Goal: Transaction & Acquisition: Purchase product/service

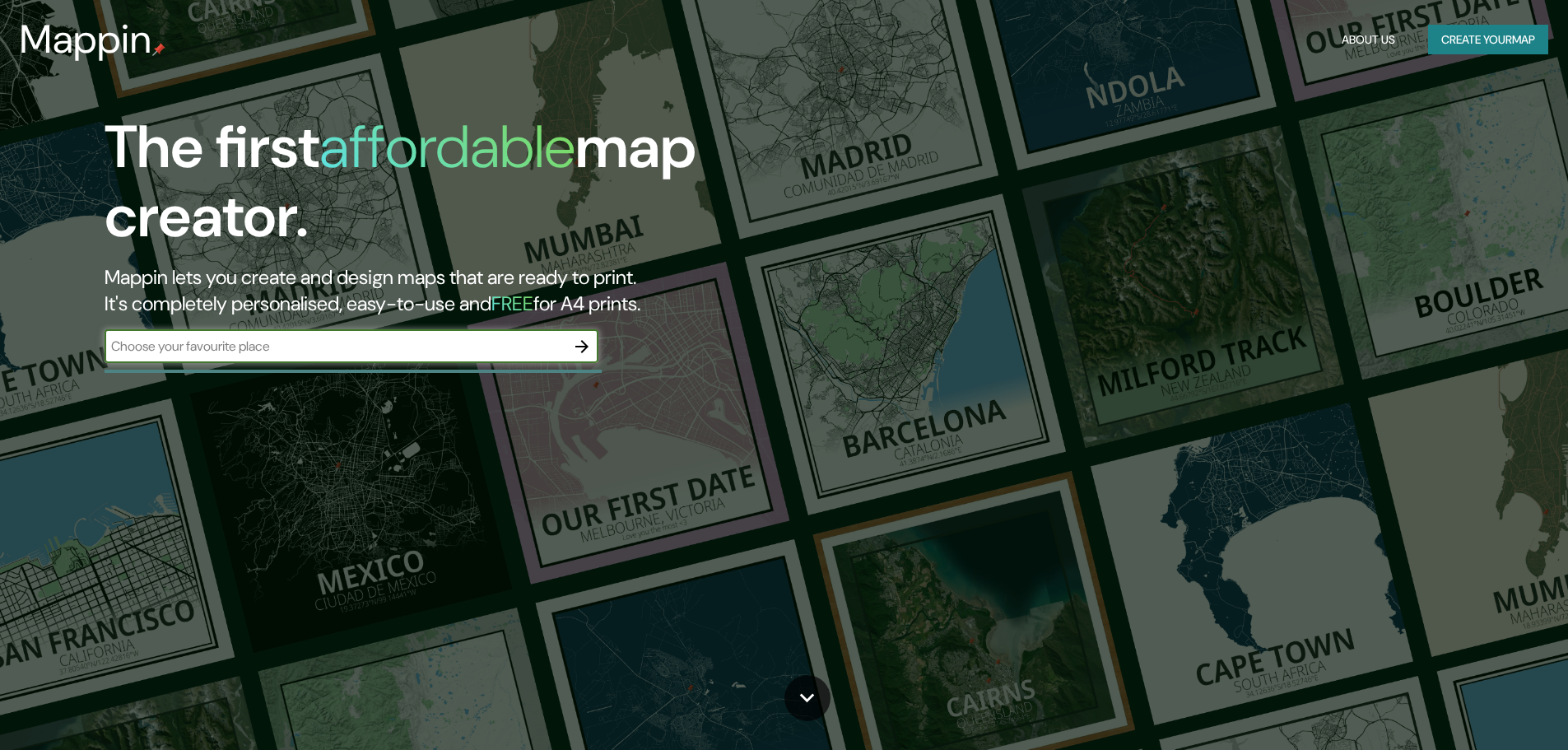
click at [319, 349] on input "text" at bounding box center [335, 346] width 461 height 19
type input "trespaderne"
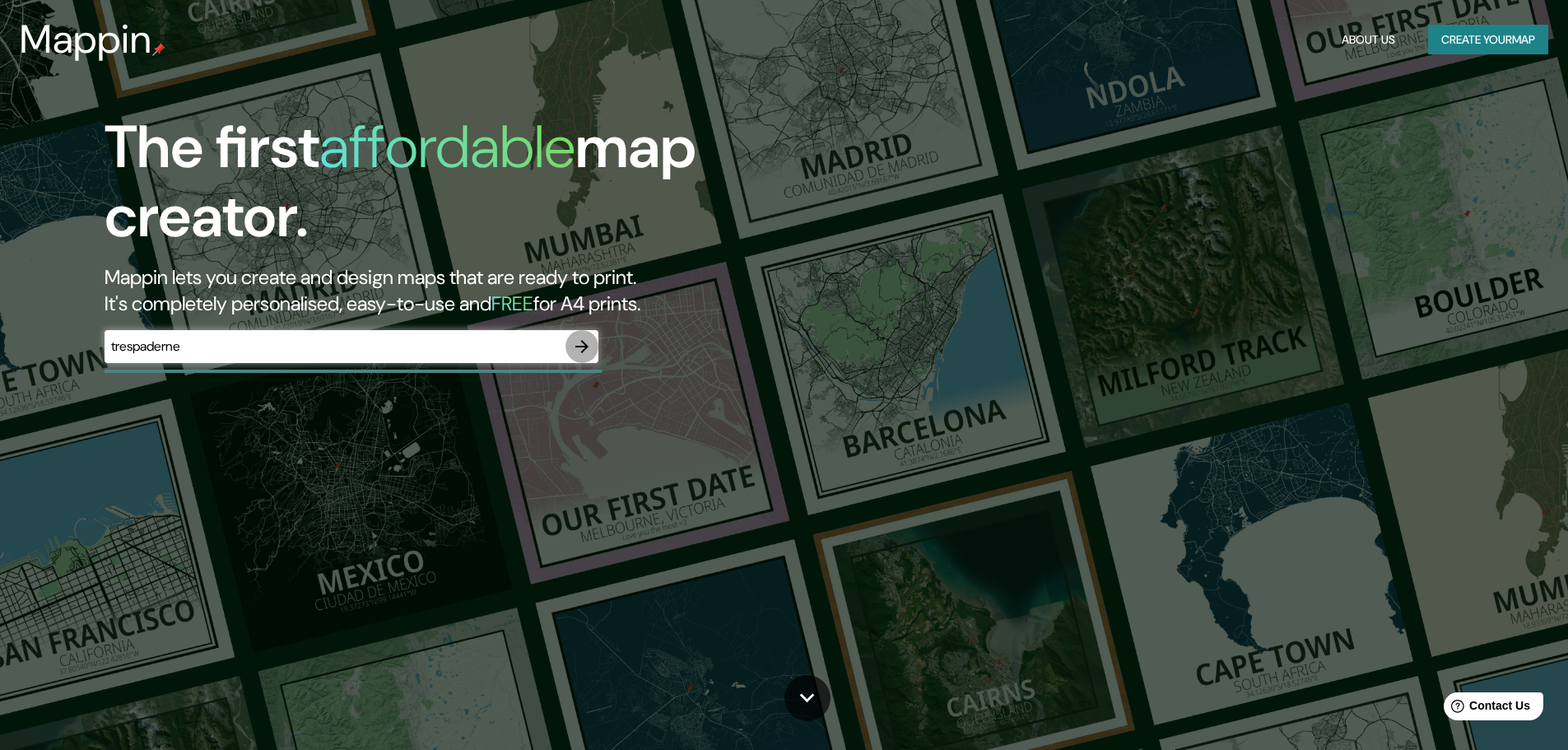
click at [587, 345] on icon "button" at bounding box center [581, 346] width 13 height 13
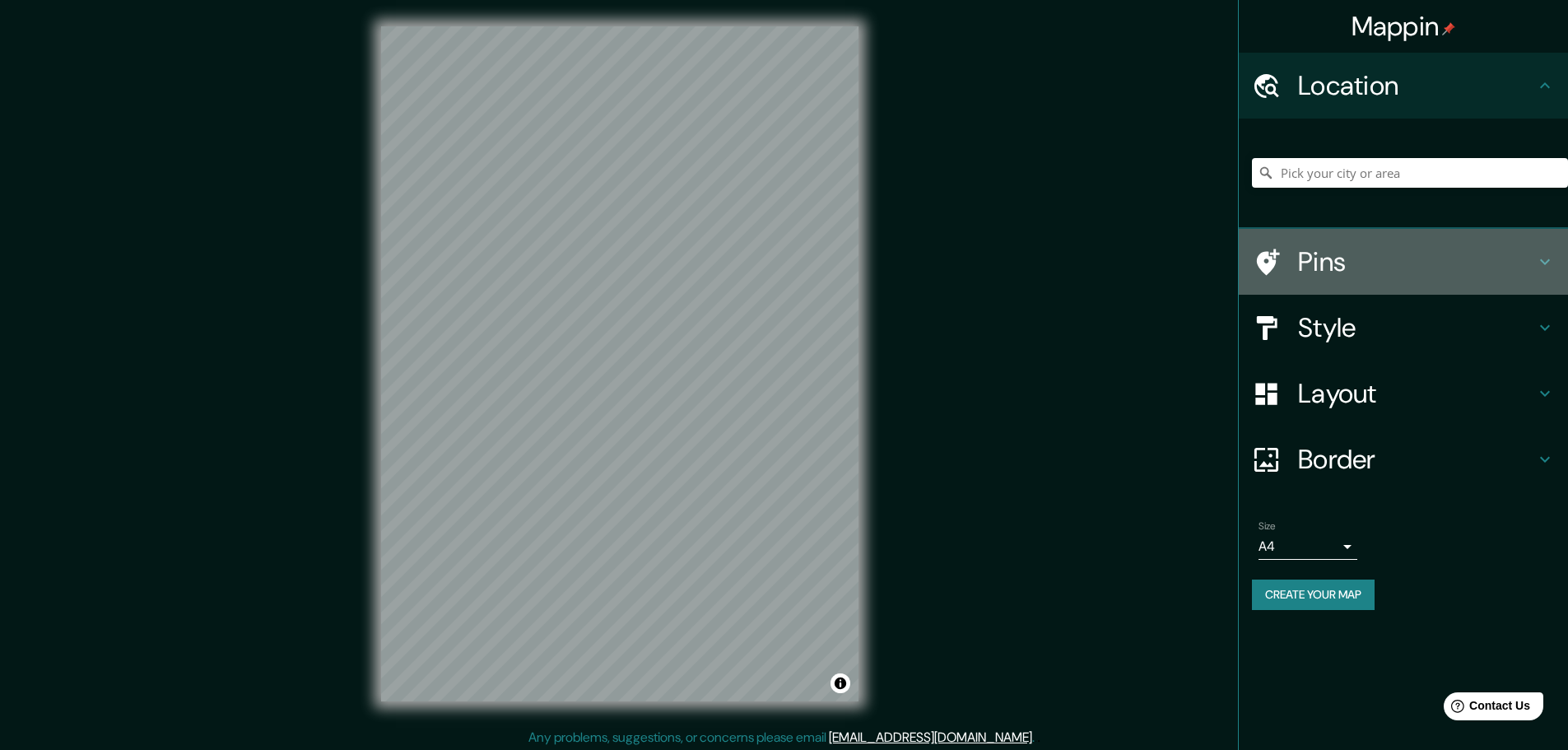
click at [1320, 268] on h4 "Pins" at bounding box center [1417, 262] width 237 height 33
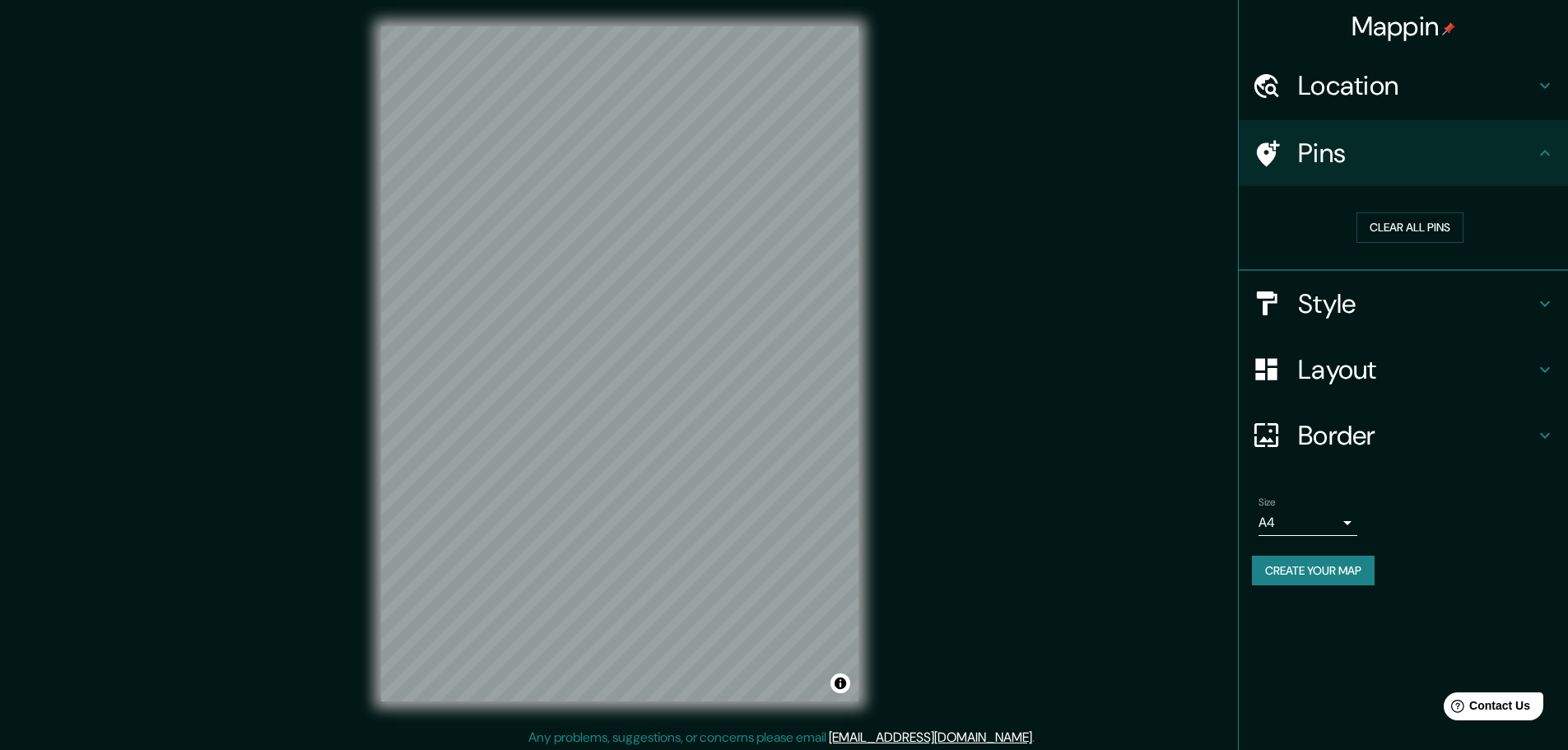
click at [1367, 308] on h4 "Style" at bounding box center [1417, 305] width 237 height 33
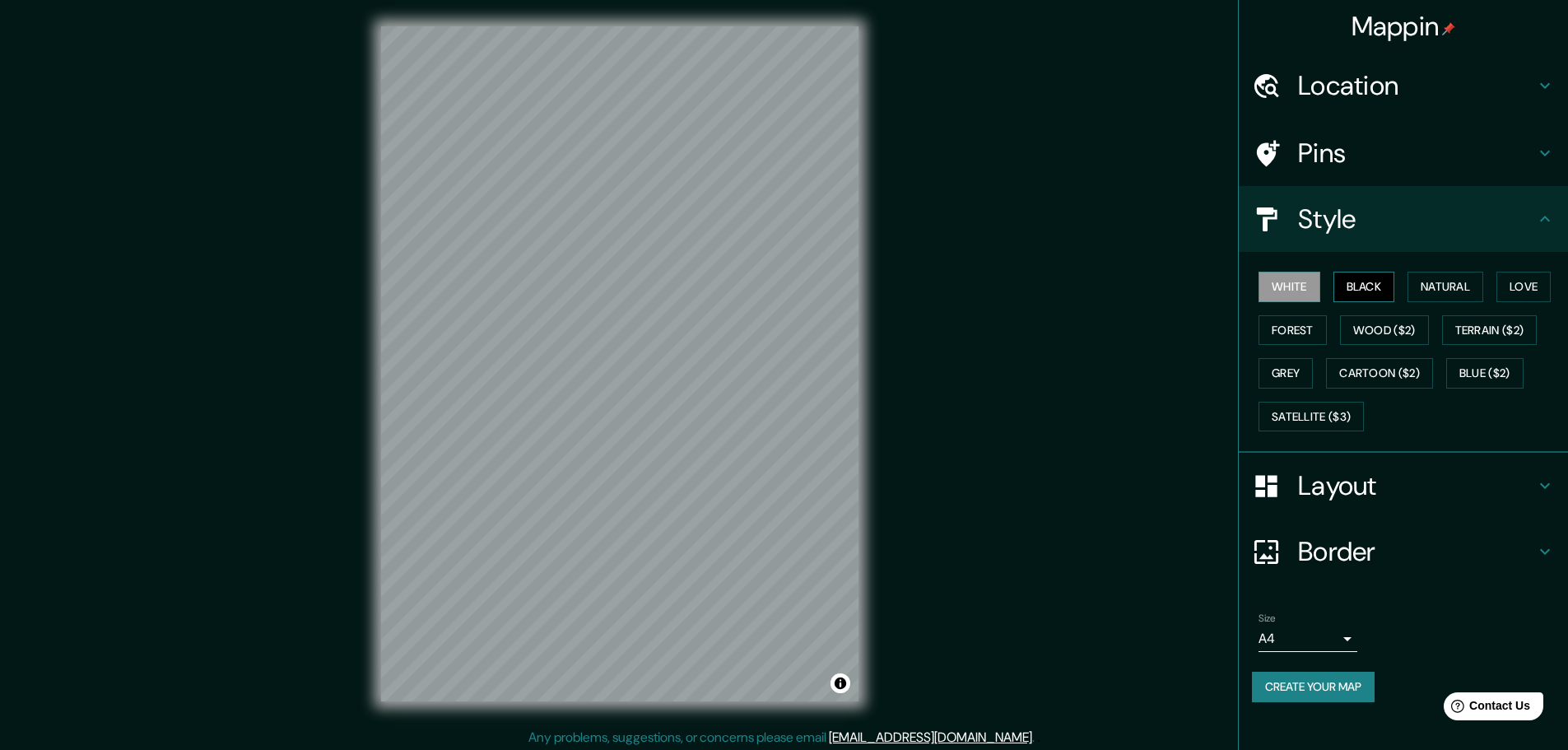
click at [1370, 283] on button "Black" at bounding box center [1364, 287] width 62 height 30
click at [1449, 277] on button "Natural" at bounding box center [1445, 287] width 75 height 30
click at [1524, 292] on button "Love" at bounding box center [1524, 287] width 55 height 30
click at [1526, 330] on button "Terrain ($2)" at bounding box center [1491, 330] width 96 height 30
click at [1411, 331] on button "Wood ($2)" at bounding box center [1384, 330] width 89 height 30
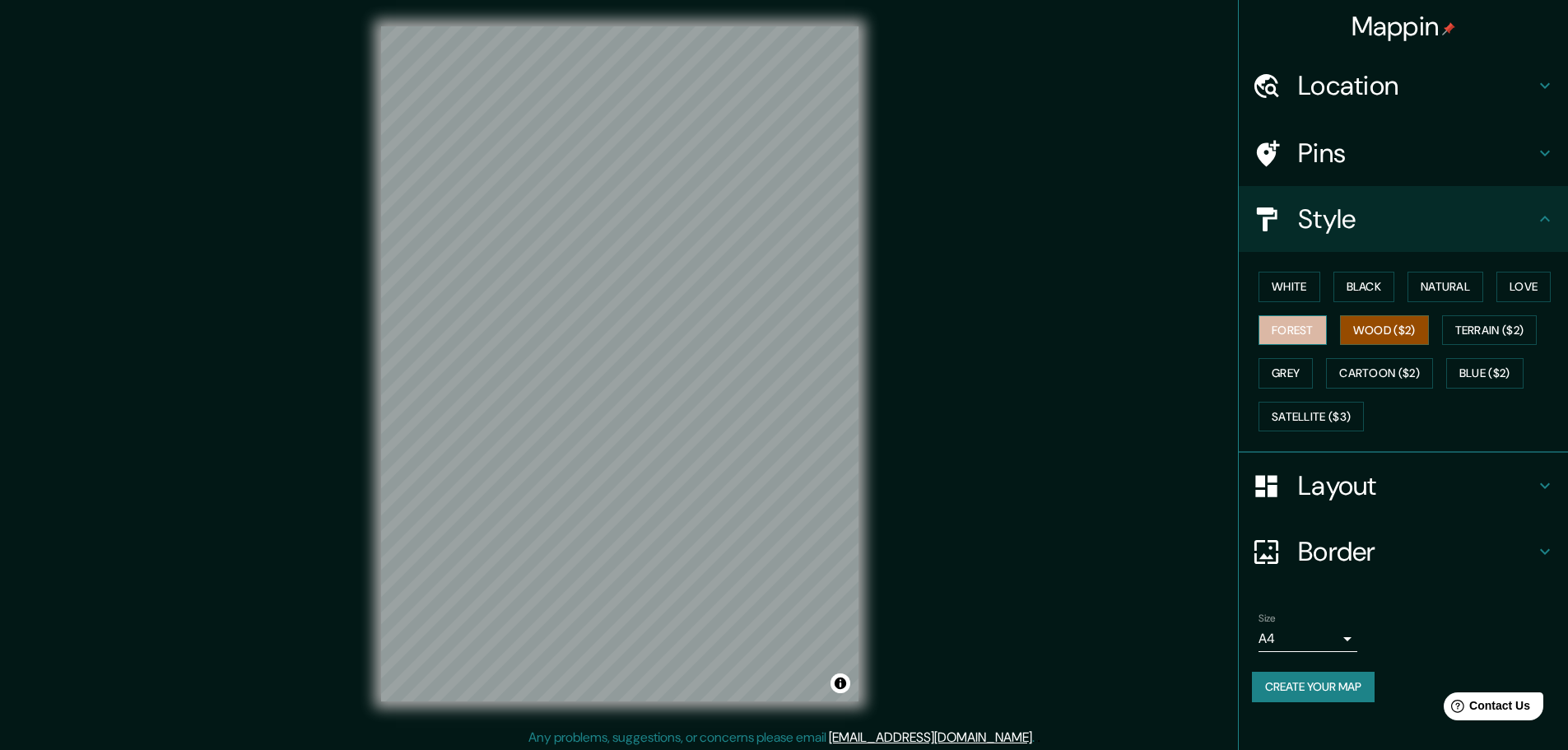
click at [1291, 326] on button "Forest" at bounding box center [1293, 330] width 69 height 30
click at [1284, 386] on button "Grey" at bounding box center [1286, 373] width 55 height 30
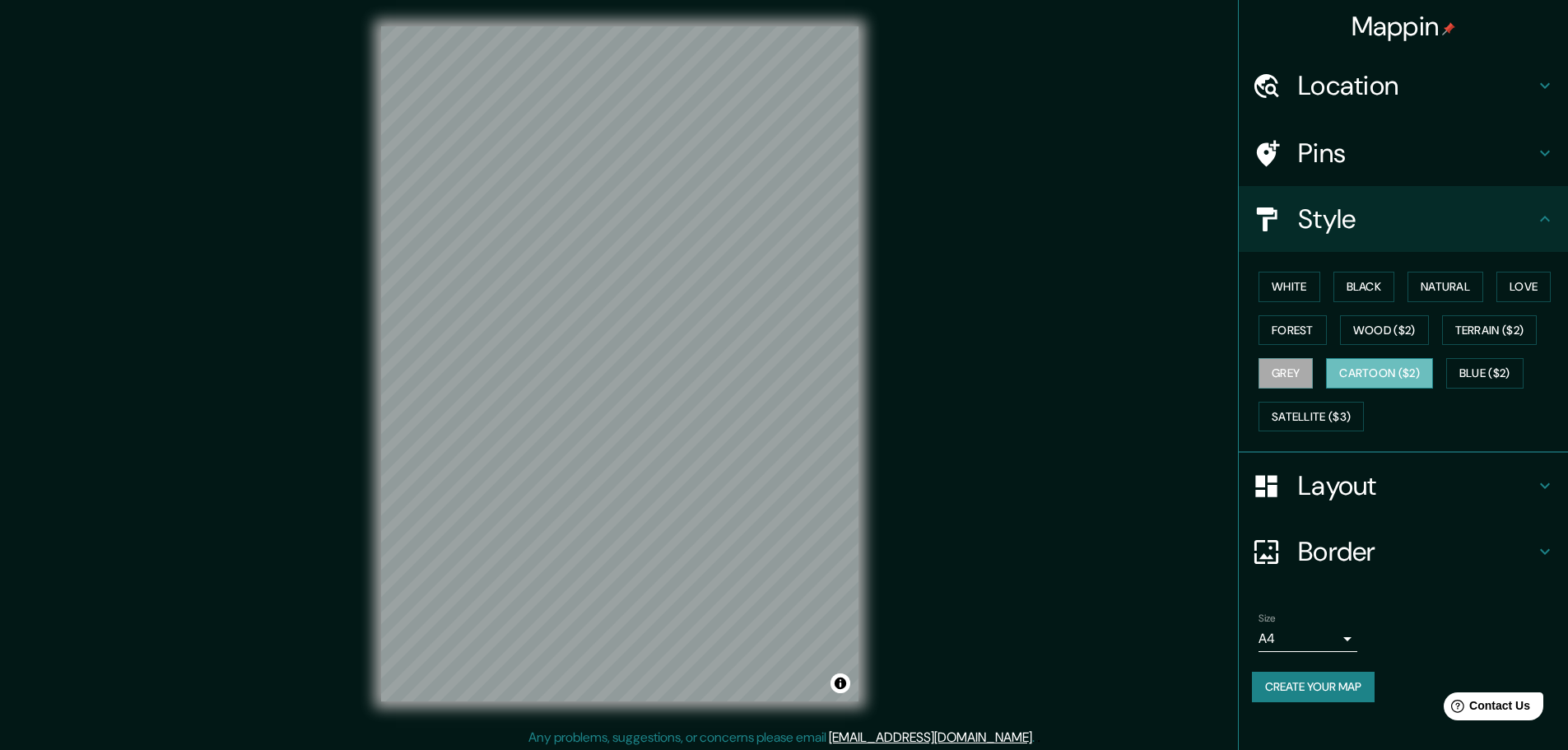
click at [1390, 372] on button "Cartoon ($2)" at bounding box center [1379, 373] width 107 height 30
click at [1396, 298] on button "Black" at bounding box center [1364, 287] width 62 height 30
click at [1460, 295] on button "Natural" at bounding box center [1445, 287] width 75 height 30
click at [1355, 288] on button "Black" at bounding box center [1364, 287] width 62 height 30
click at [1357, 495] on h4 "Layout" at bounding box center [1417, 486] width 237 height 33
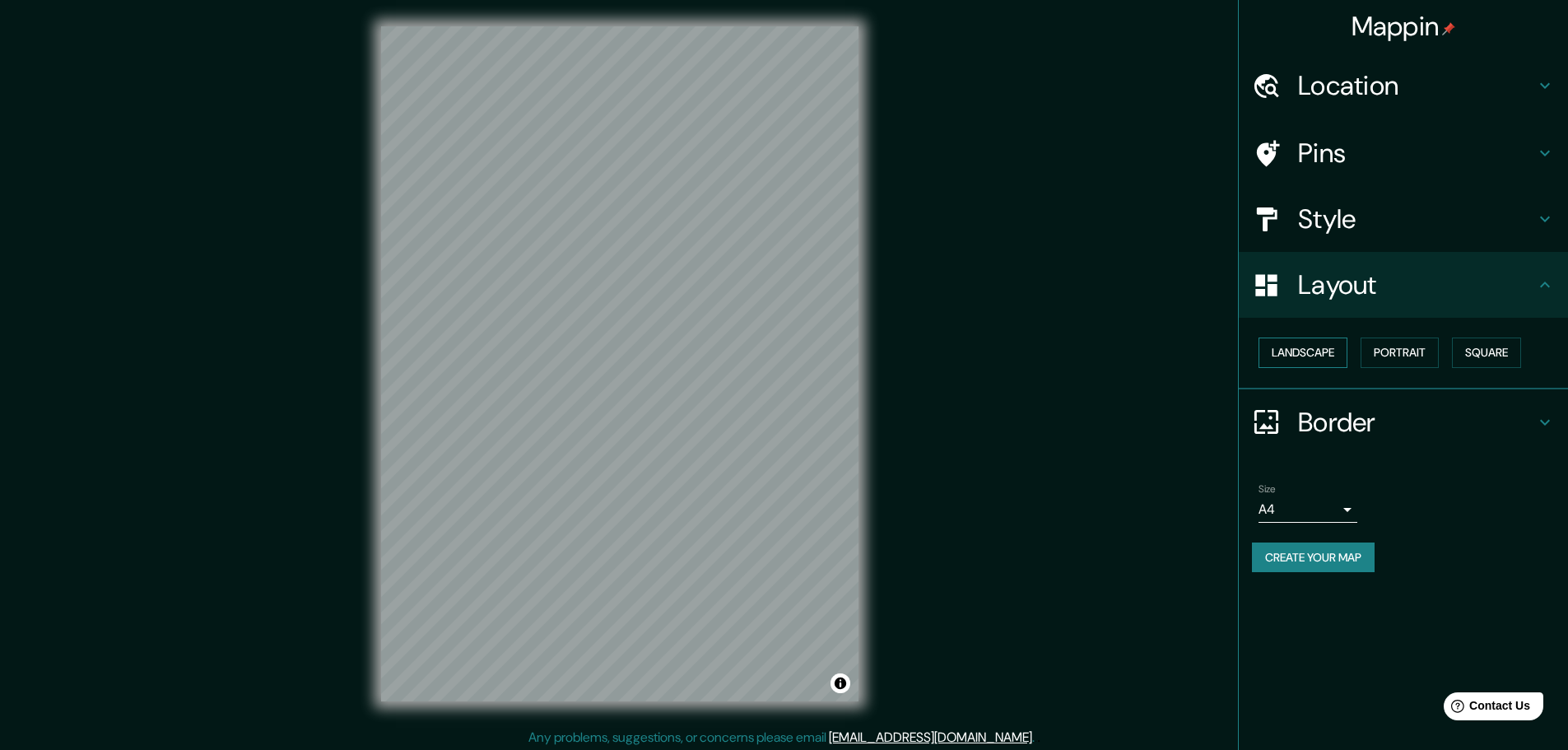
click at [1273, 340] on button "Landscape" at bounding box center [1303, 352] width 89 height 30
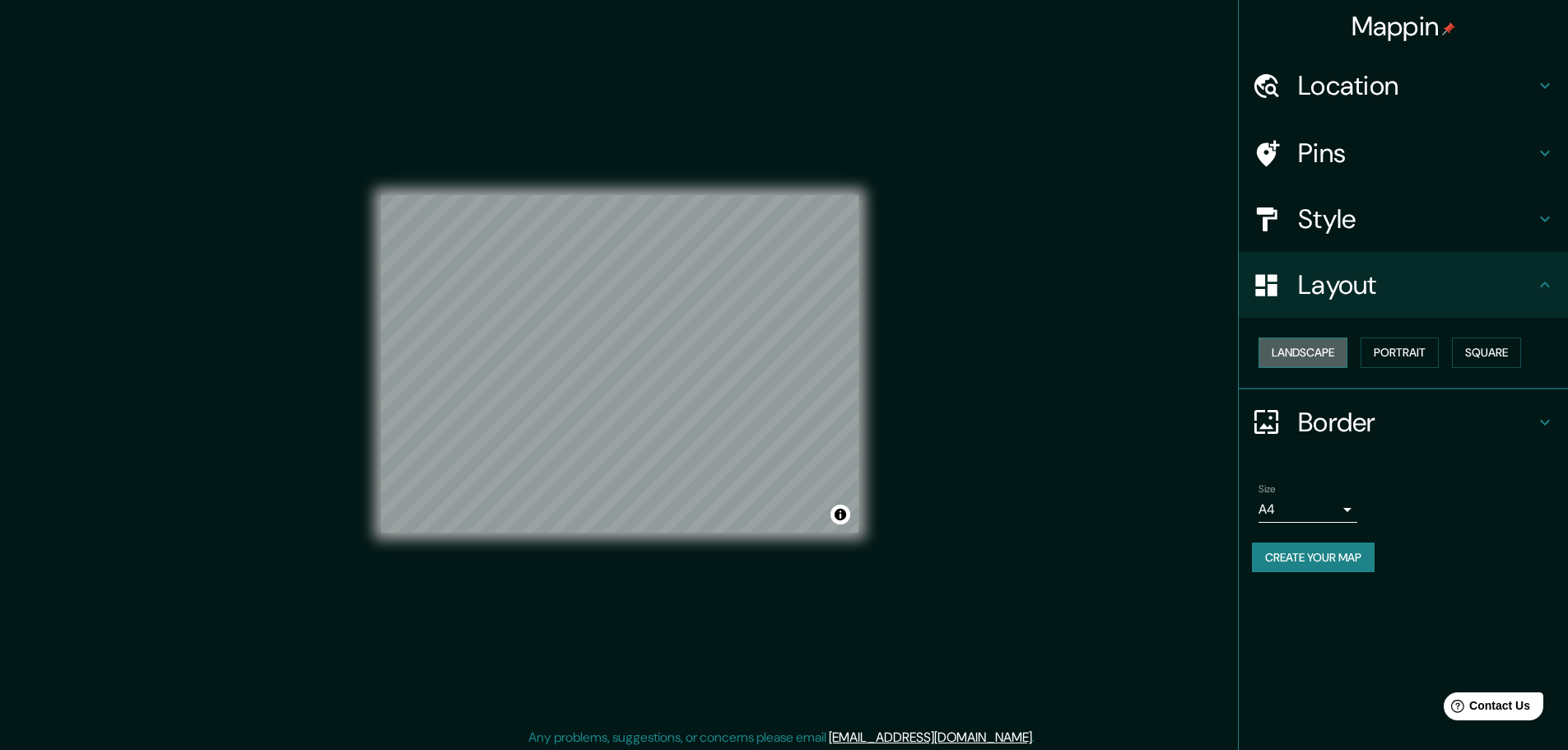
click at [1319, 351] on button "Landscape" at bounding box center [1303, 352] width 89 height 30
click at [1404, 355] on button "Portrait" at bounding box center [1400, 352] width 78 height 30
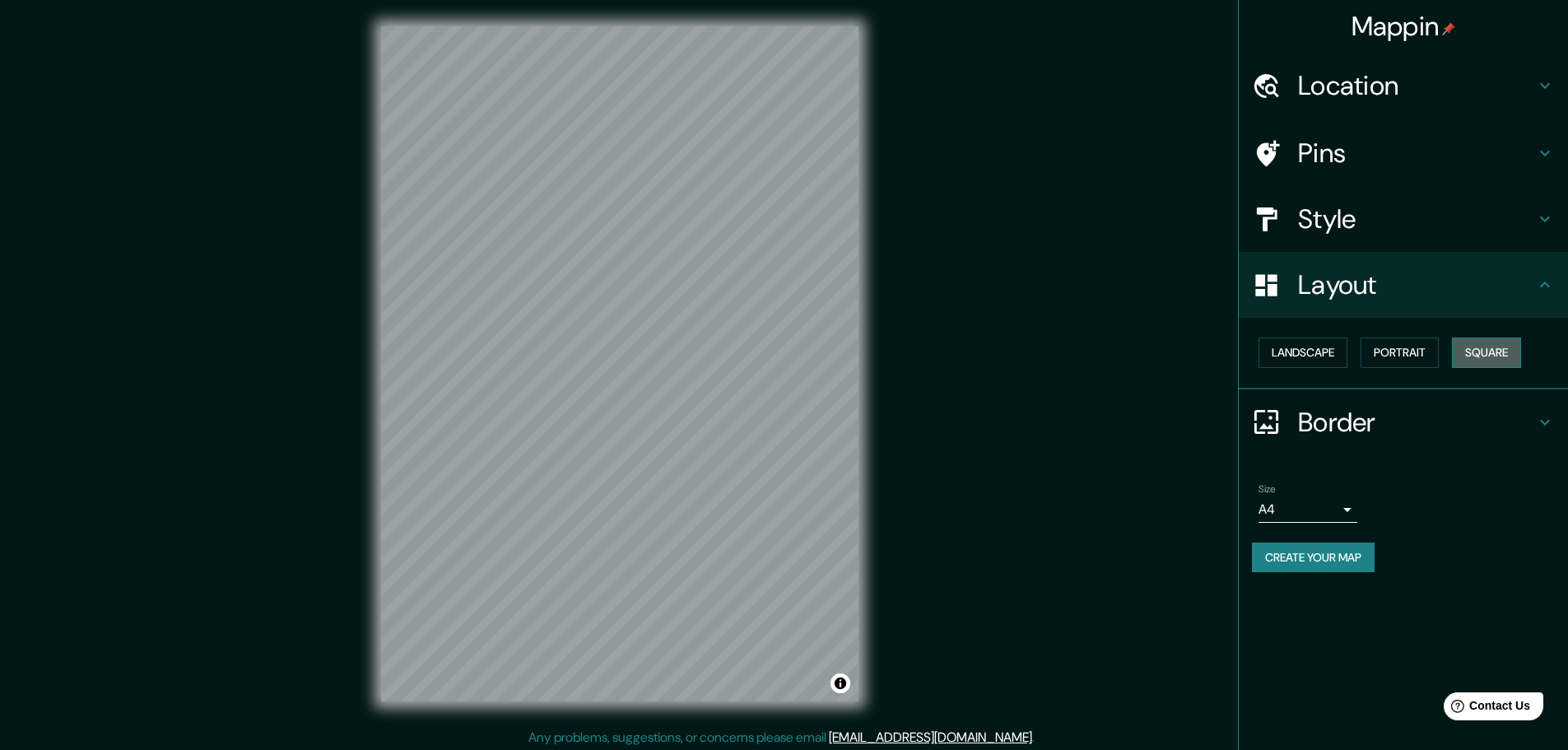
click at [1494, 352] on button "Square" at bounding box center [1487, 352] width 69 height 30
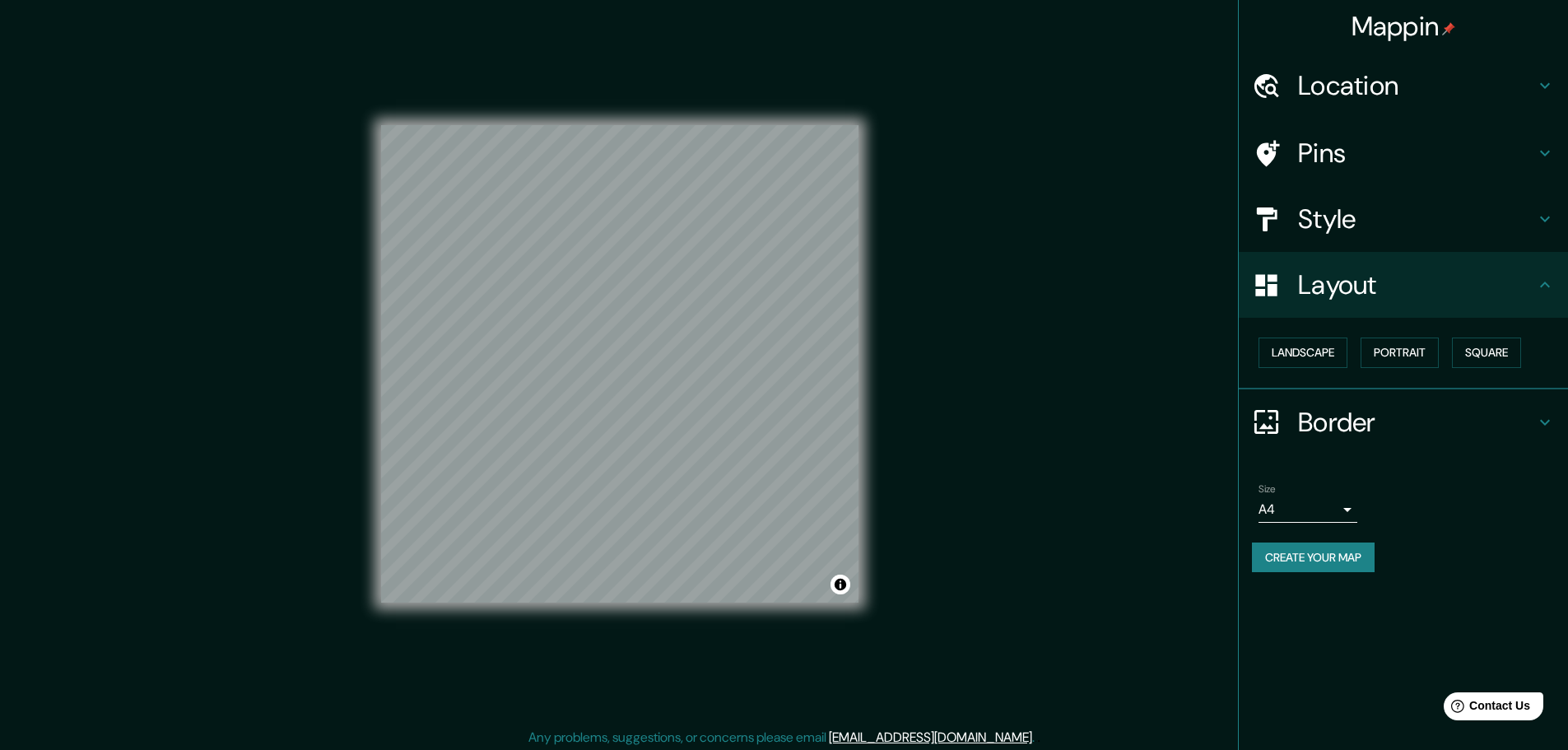
click at [1349, 413] on h4 "Border" at bounding box center [1417, 423] width 237 height 33
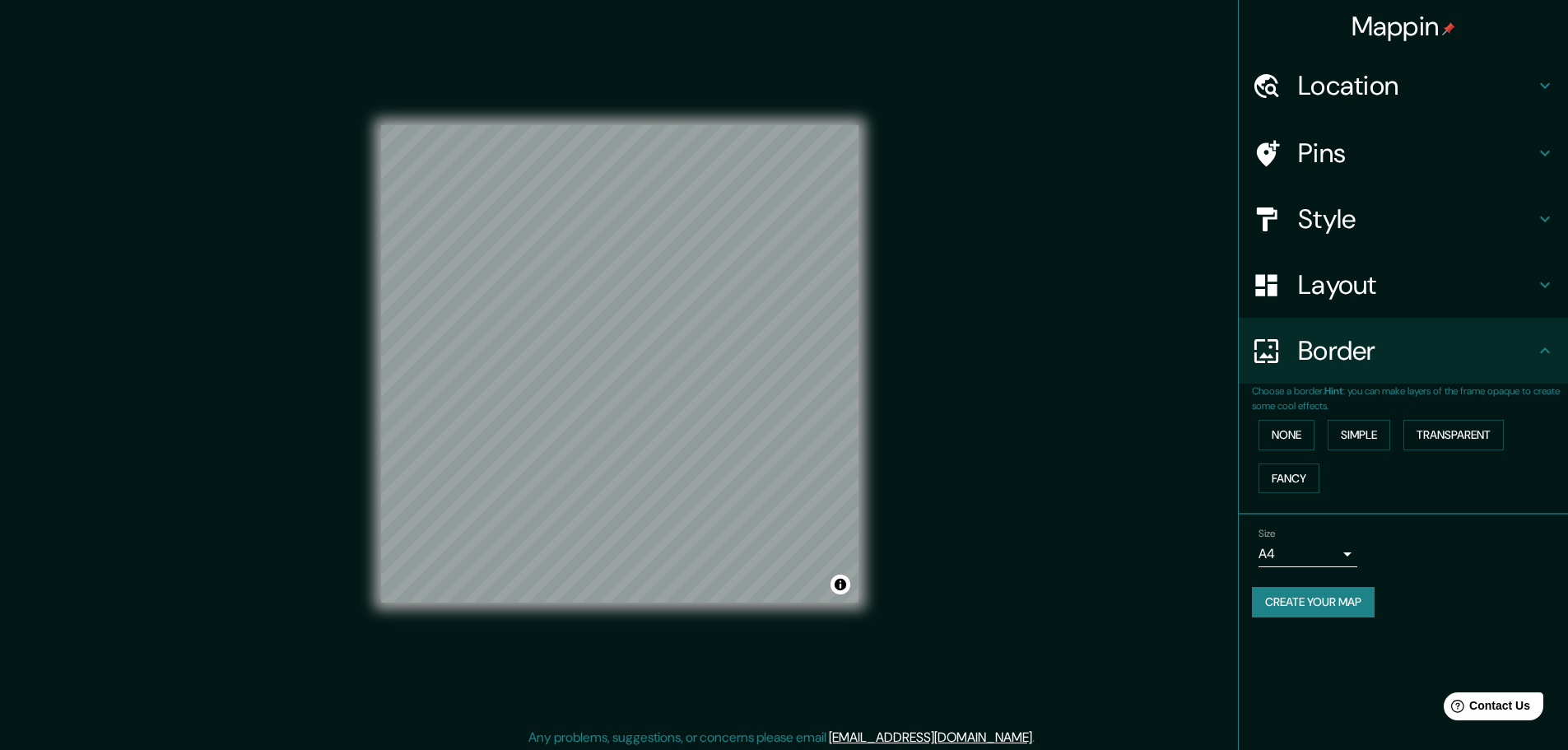
click at [1328, 99] on h4 "Location" at bounding box center [1417, 86] width 237 height 33
